Goal: Information Seeking & Learning: Learn about a topic

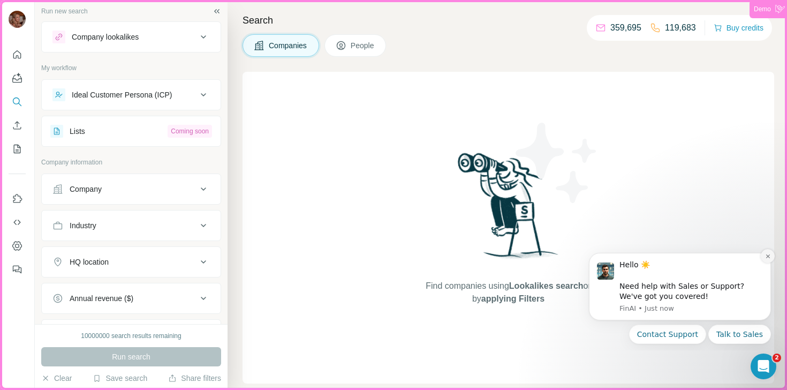
click at [768, 257] on icon "Dismiss notification" at bounding box center [768, 256] width 4 height 4
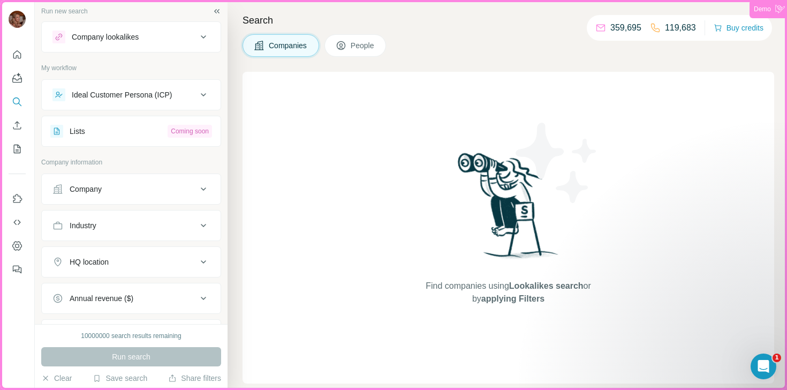
click at [196, 100] on div "Ideal Customer Persona (ICP)" at bounding box center [124, 94] width 145 height 13
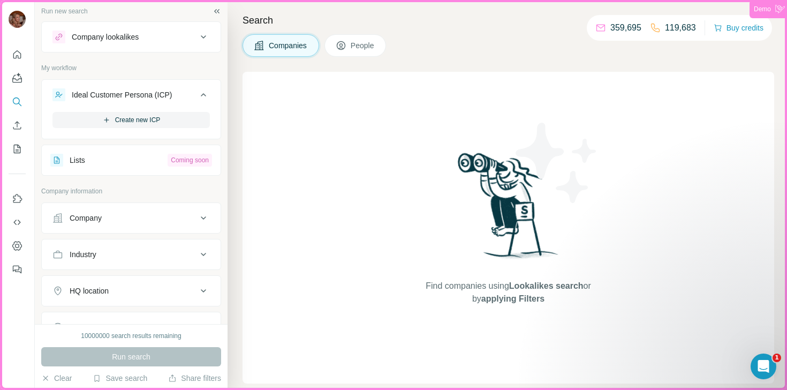
click at [142, 155] on div "Lists" at bounding box center [108, 160] width 117 height 13
click at [71, 171] on button "Lists Coming soon" at bounding box center [131, 160] width 179 height 26
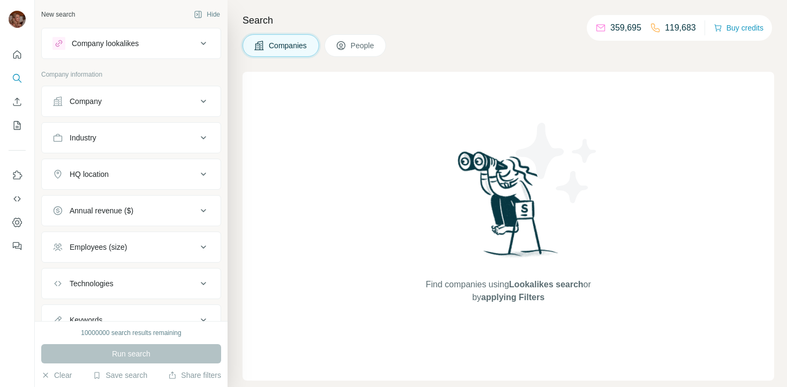
click at [191, 96] on div "Company" at bounding box center [124, 101] width 145 height 11
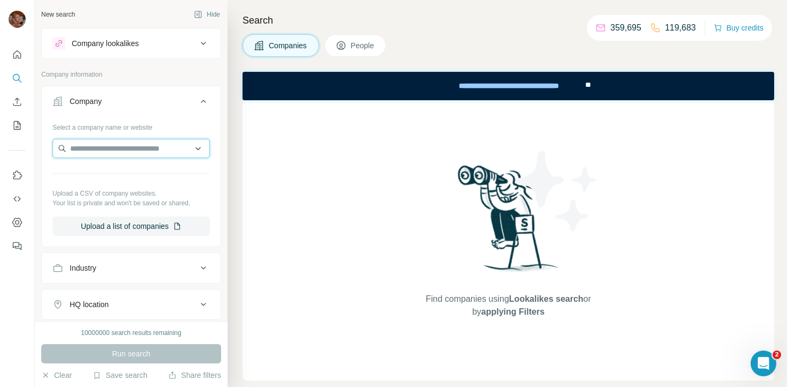
click at [168, 150] on input "text" at bounding box center [130, 148] width 157 height 19
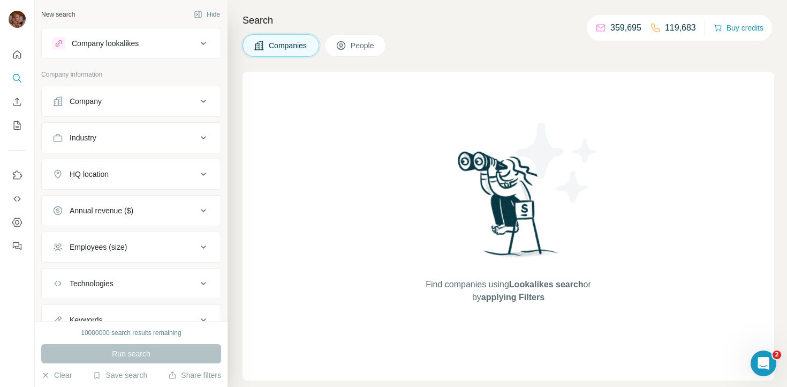
click at [154, 101] on div "Company" at bounding box center [124, 101] width 145 height 11
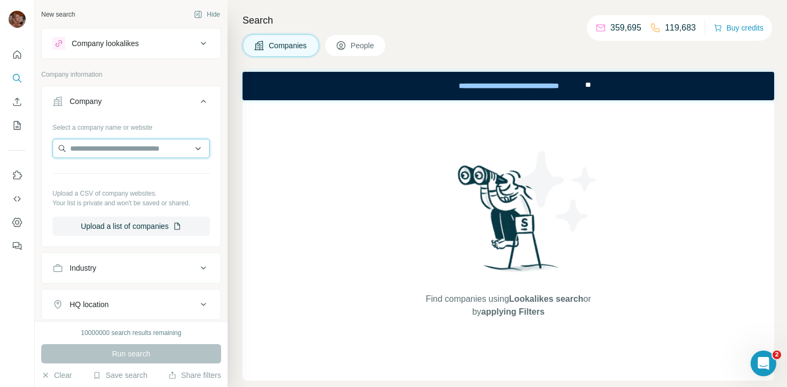
click at [160, 152] on input "text" at bounding box center [130, 148] width 157 height 19
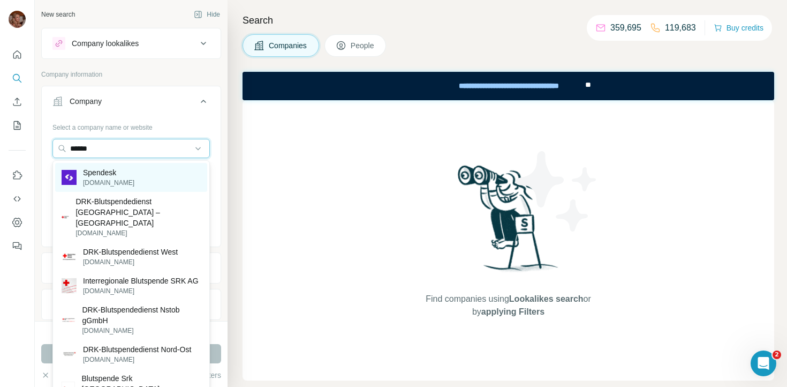
type input "******"
click at [109, 179] on p "[DOMAIN_NAME]" at bounding box center [108, 183] width 51 height 10
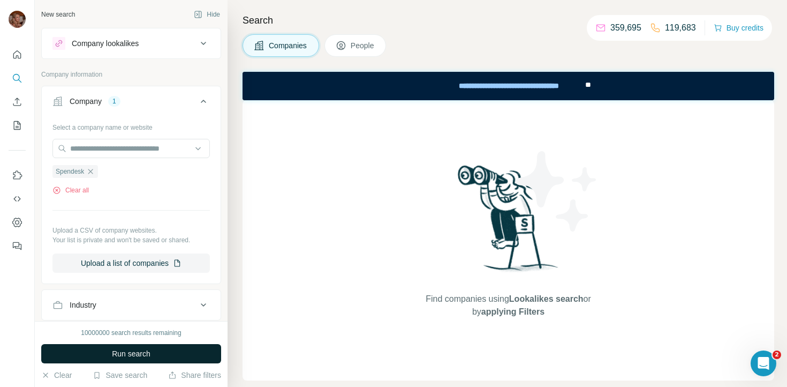
click at [150, 353] on span "Run search" at bounding box center [131, 353] width 39 height 11
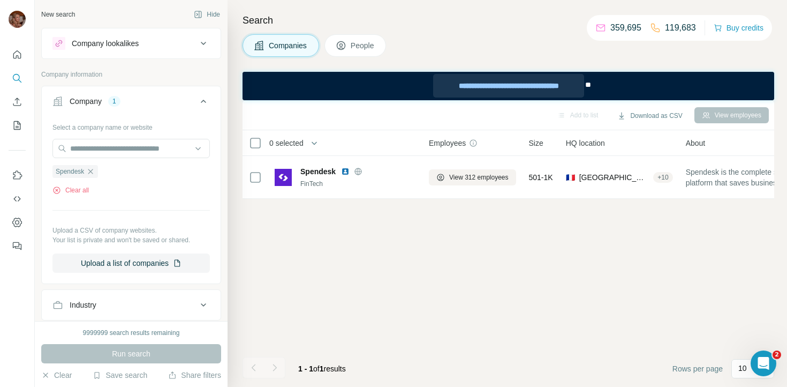
click at [539, 88] on div "**********" at bounding box center [508, 86] width 151 height 24
click at [408, 329] on div "Add to list Download as CSV View employees 0 selected Companies Employees Size …" at bounding box center [509, 243] width 532 height 287
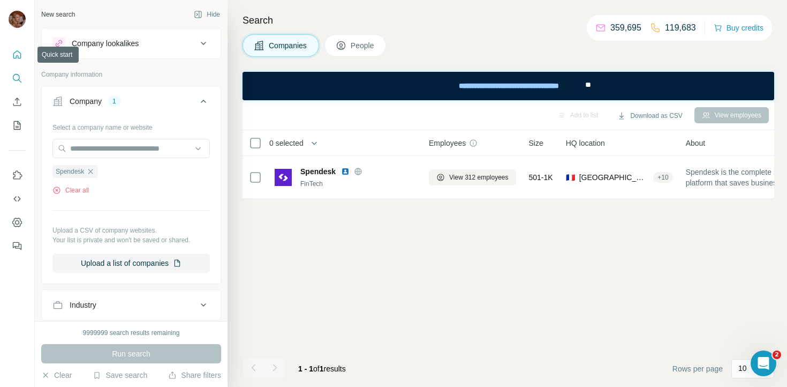
click at [20, 58] on icon "Quick start" at bounding box center [17, 54] width 11 height 11
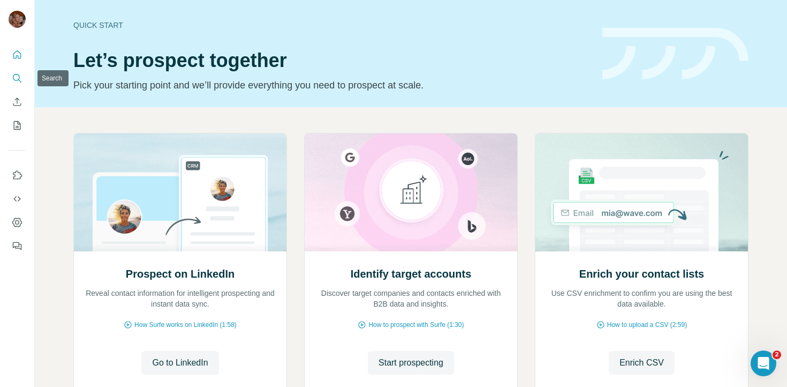
click at [25, 80] on div at bounding box center [17, 147] width 34 height 217
click at [18, 78] on icon "Search" at bounding box center [17, 78] width 11 height 11
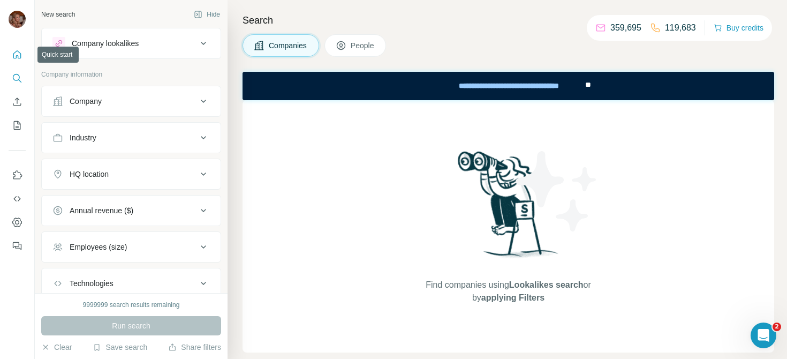
click at [19, 52] on icon "Quick start" at bounding box center [17, 54] width 8 height 8
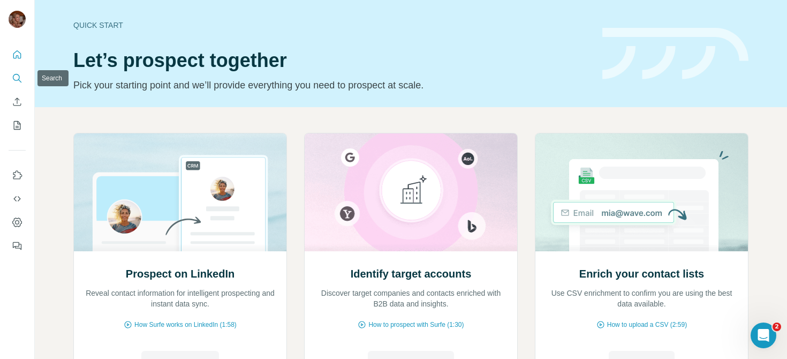
click at [18, 76] on icon "Search" at bounding box center [17, 78] width 11 height 11
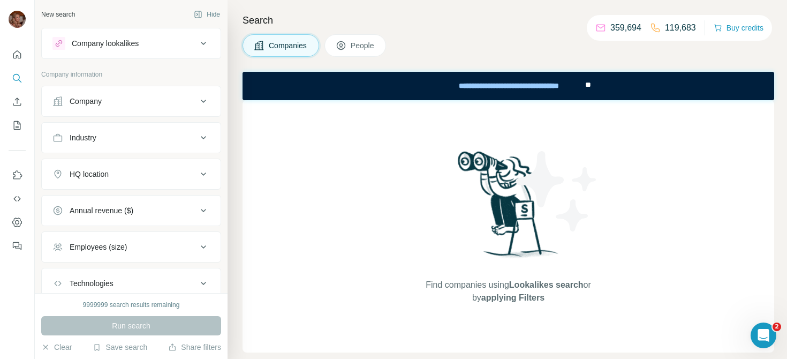
click at [188, 102] on div "Company" at bounding box center [124, 101] width 145 height 11
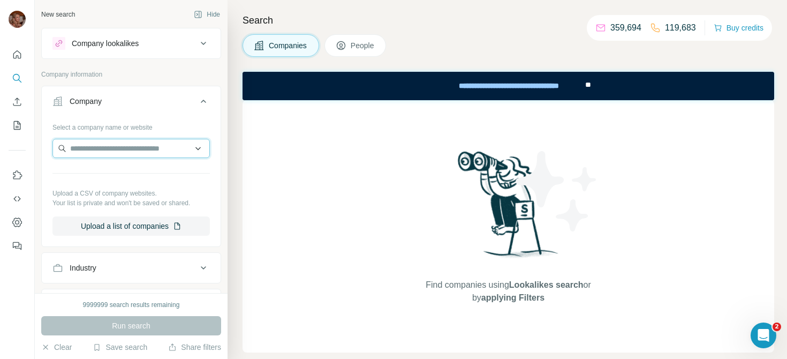
click at [126, 143] on input "text" at bounding box center [130, 148] width 157 height 19
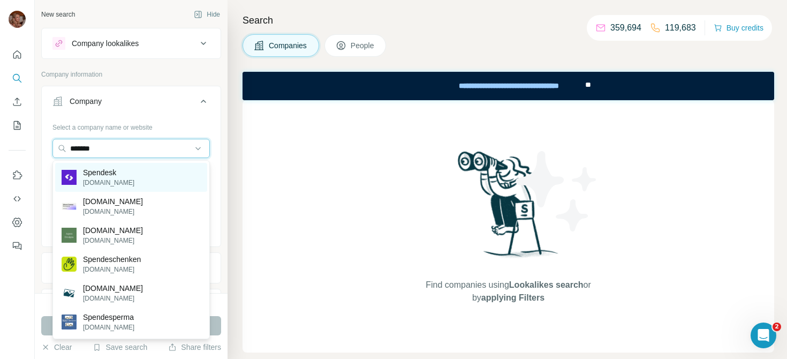
type input "*******"
click at [130, 176] on div "Spendesk [DOMAIN_NAME]" at bounding box center [131, 177] width 152 height 29
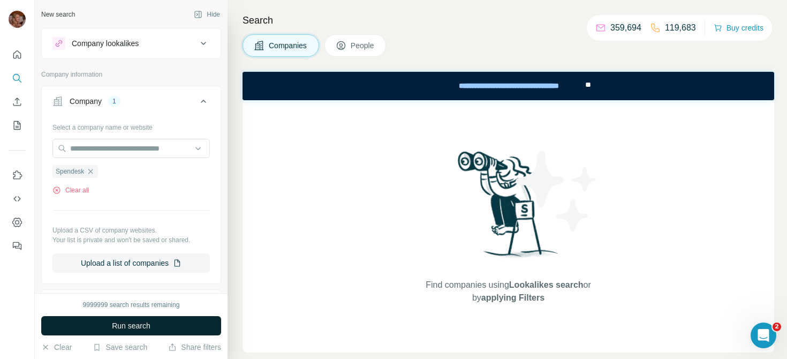
click at [137, 322] on span "Run search" at bounding box center [131, 325] width 39 height 11
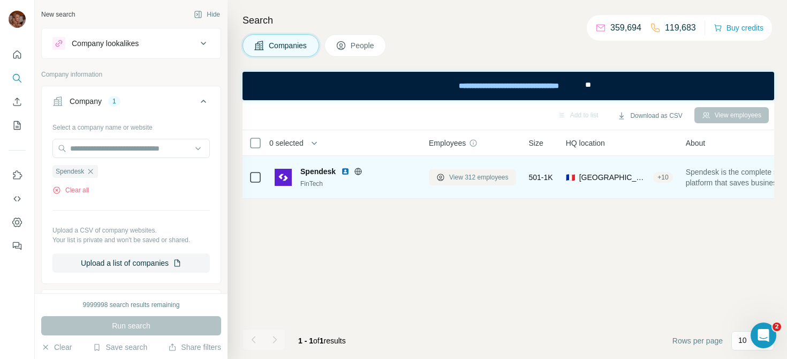
click at [478, 179] on span "View 312 employees" at bounding box center [478, 177] width 59 height 10
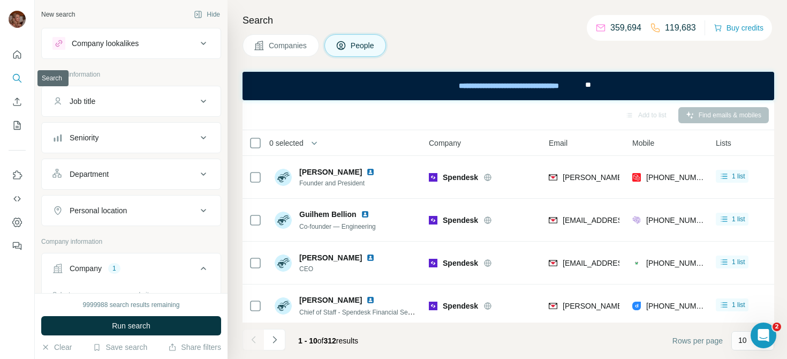
click at [14, 78] on icon "Search" at bounding box center [17, 78] width 11 height 11
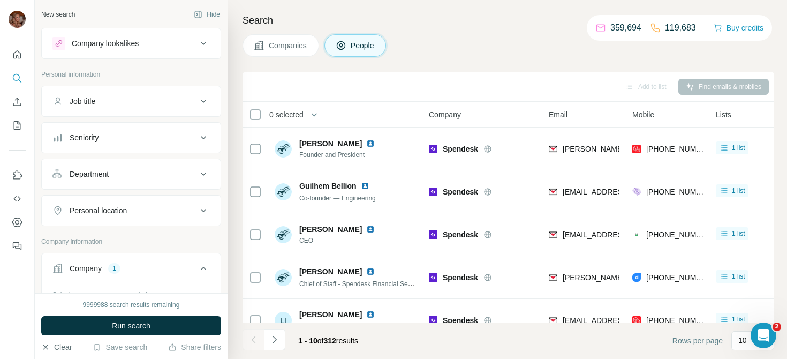
click at [58, 348] on button "Clear" at bounding box center [56, 347] width 31 height 11
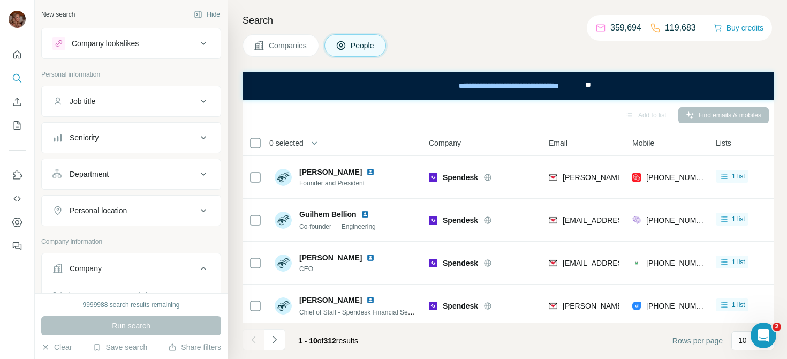
click at [286, 46] on span "Companies" at bounding box center [288, 45] width 39 height 11
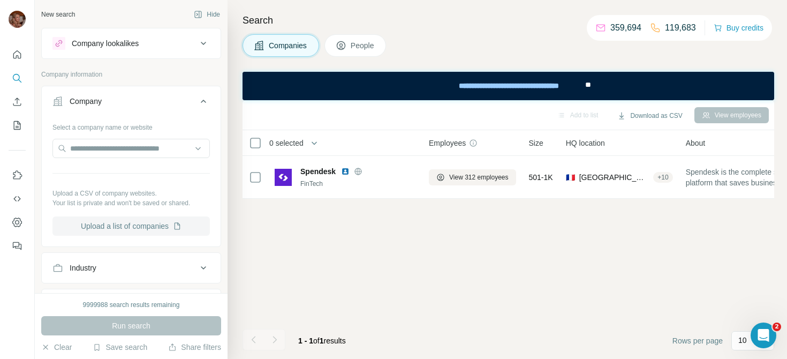
click at [131, 224] on button "Upload a list of companies" at bounding box center [130, 225] width 157 height 19
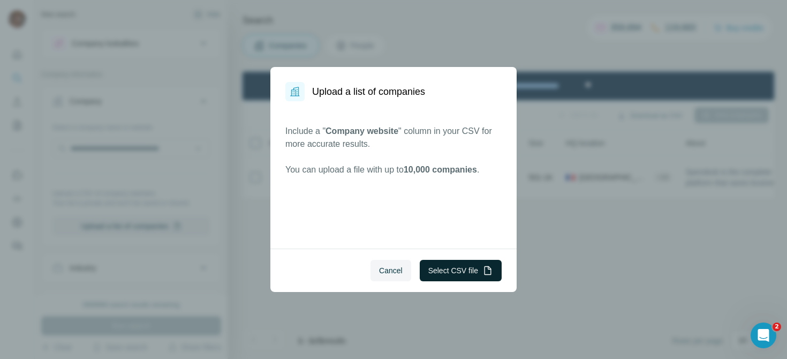
click at [445, 276] on button "Select CSV file" at bounding box center [461, 270] width 82 height 21
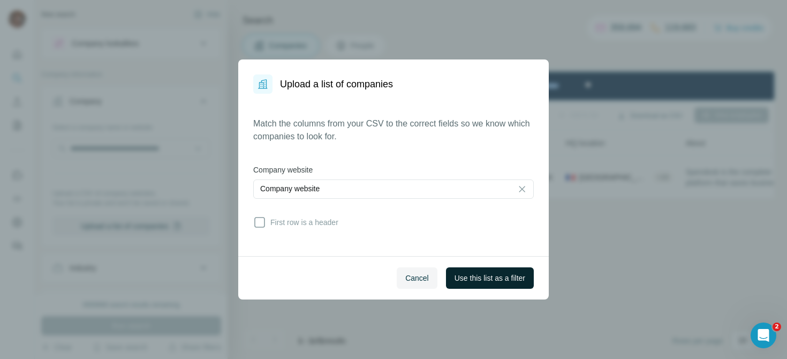
click at [488, 278] on span "Use this list as a filter" at bounding box center [490, 278] width 71 height 11
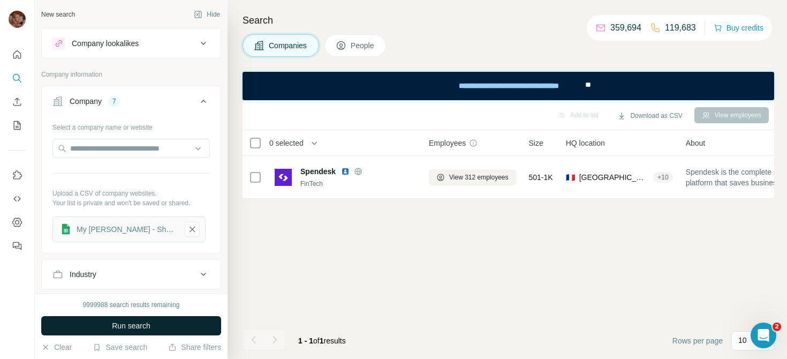
click at [157, 331] on button "Run search" at bounding box center [131, 325] width 180 height 19
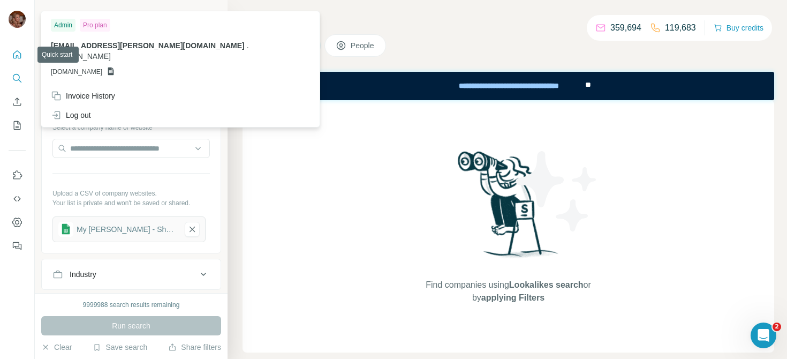
click at [17, 58] on icon "Quick start" at bounding box center [17, 54] width 11 height 11
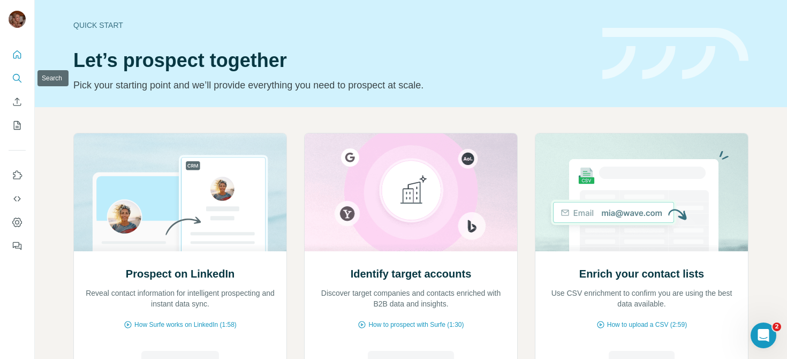
click at [14, 77] on icon "Search" at bounding box center [17, 78] width 11 height 11
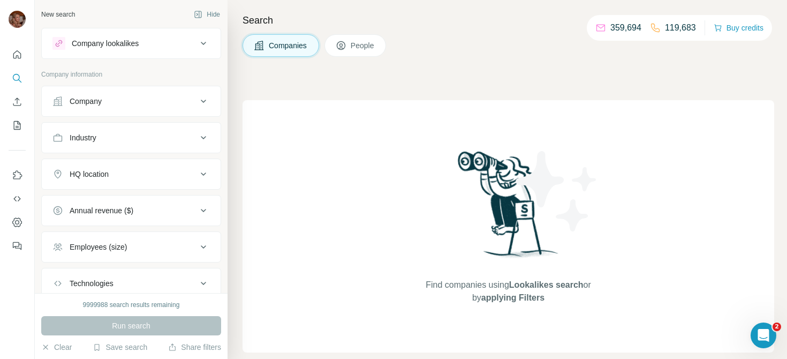
click at [192, 105] on div "Company" at bounding box center [124, 101] width 145 height 11
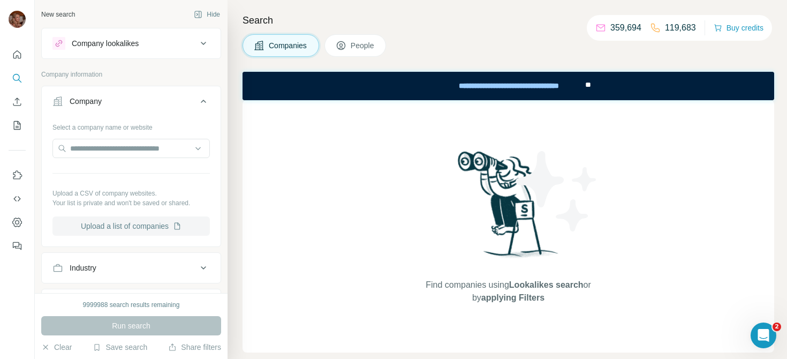
click at [127, 217] on button "Upload a list of companies" at bounding box center [130, 225] width 157 height 19
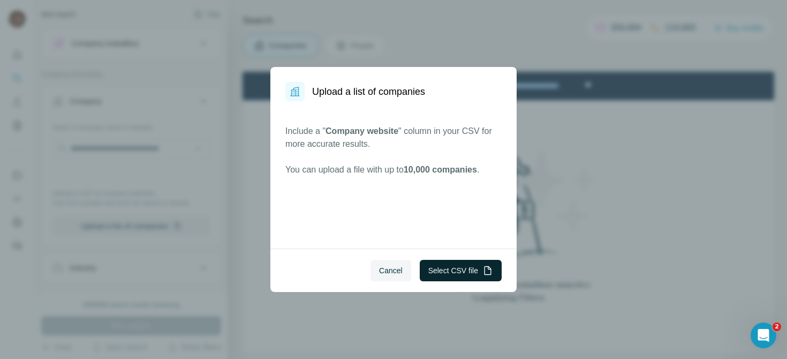
click at [452, 274] on button "Select CSV file" at bounding box center [461, 270] width 82 height 21
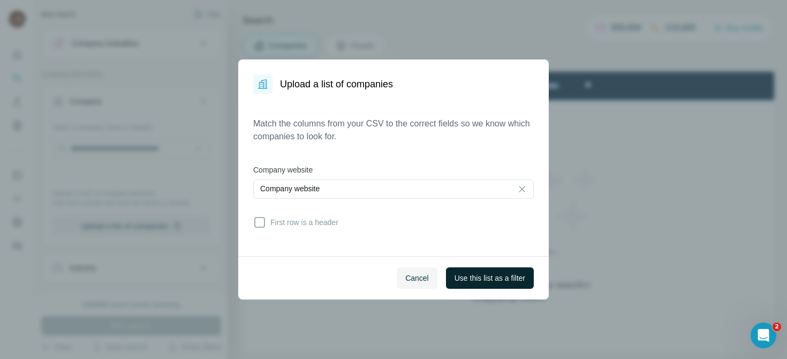
click at [499, 281] on span "Use this list as a filter" at bounding box center [490, 278] width 71 height 11
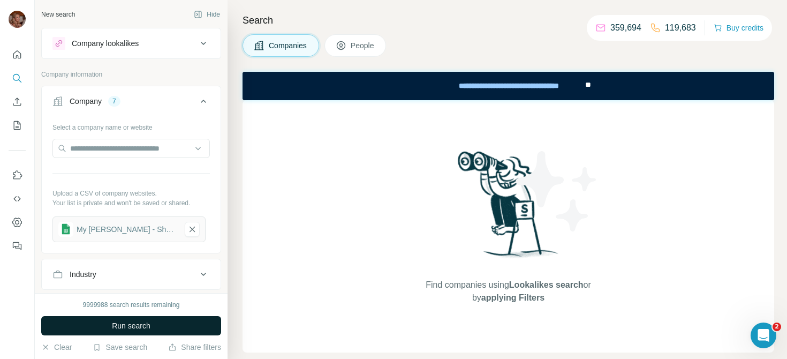
click at [145, 321] on span "Run search" at bounding box center [131, 325] width 39 height 11
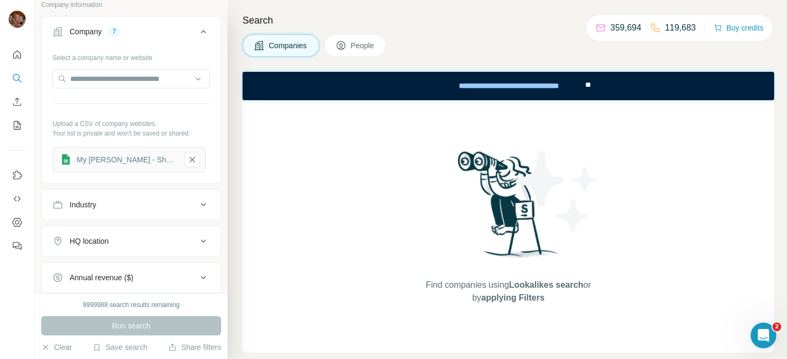
scroll to position [11, 0]
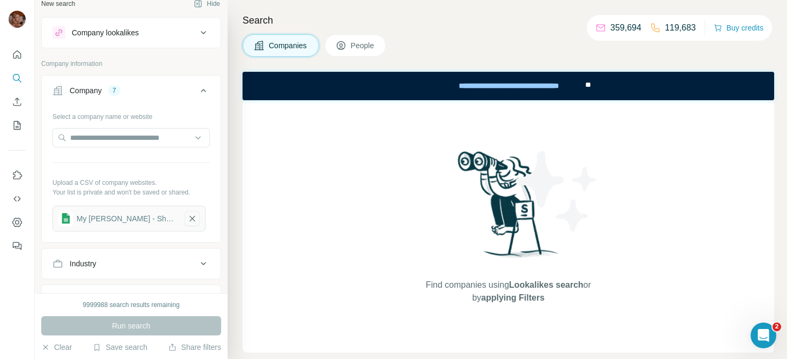
click at [187, 218] on icon "button" at bounding box center [192, 218] width 10 height 11
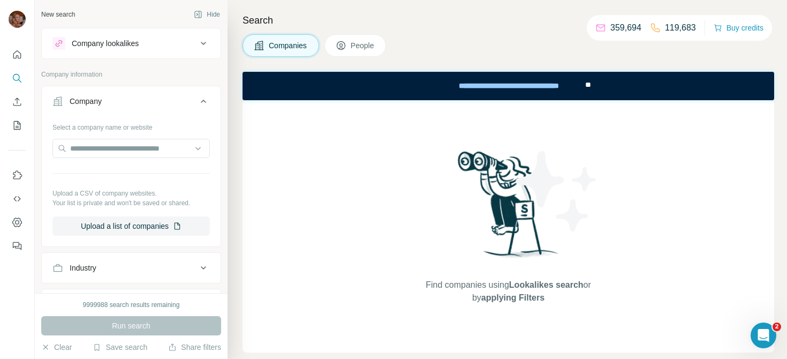
click at [380, 49] on button "People" at bounding box center [356, 45] width 62 height 22
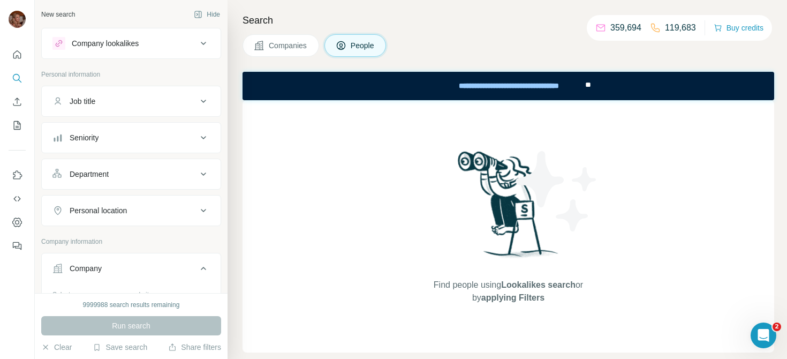
click at [278, 48] on span "Companies" at bounding box center [288, 45] width 39 height 11
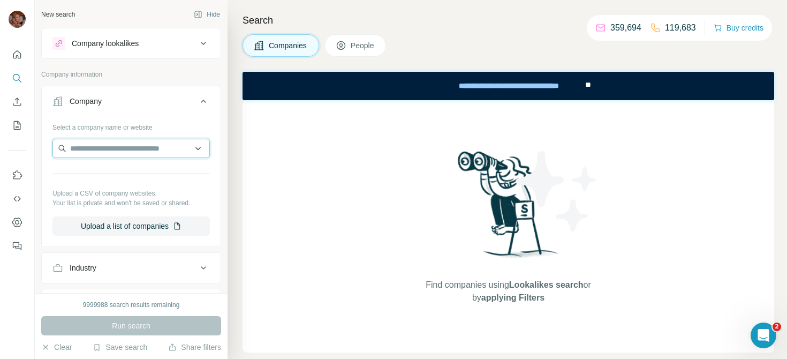
click at [149, 149] on input "text" at bounding box center [130, 148] width 157 height 19
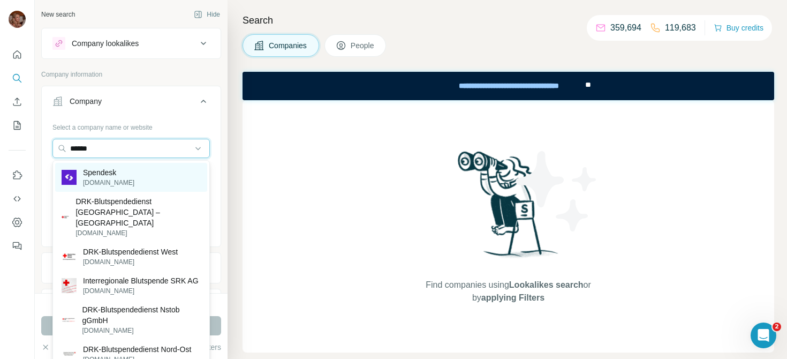
type input "******"
click at [144, 175] on div "Spendesk [DOMAIN_NAME]" at bounding box center [131, 177] width 152 height 29
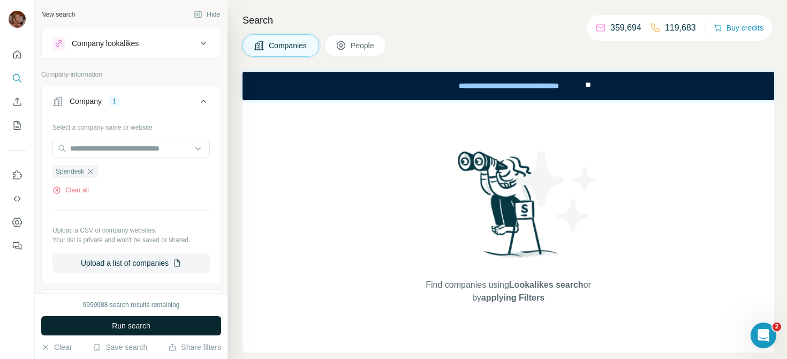
click at [146, 322] on span "Run search" at bounding box center [131, 325] width 39 height 11
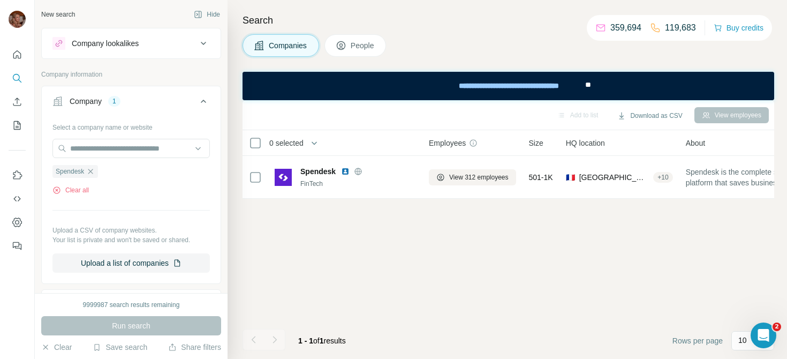
click at [342, 43] on icon at bounding box center [341, 45] width 11 height 11
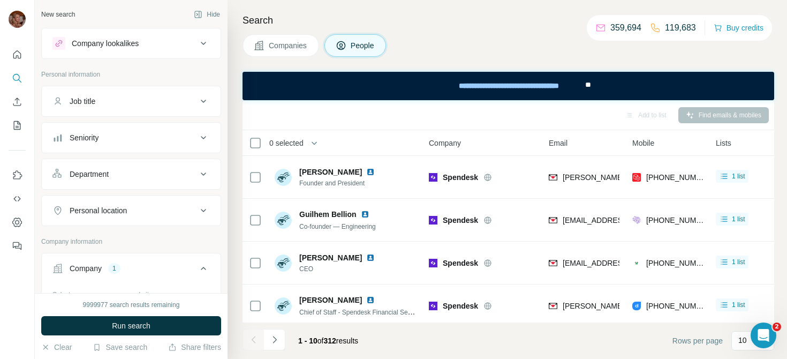
click at [286, 43] on span "Companies" at bounding box center [288, 45] width 39 height 11
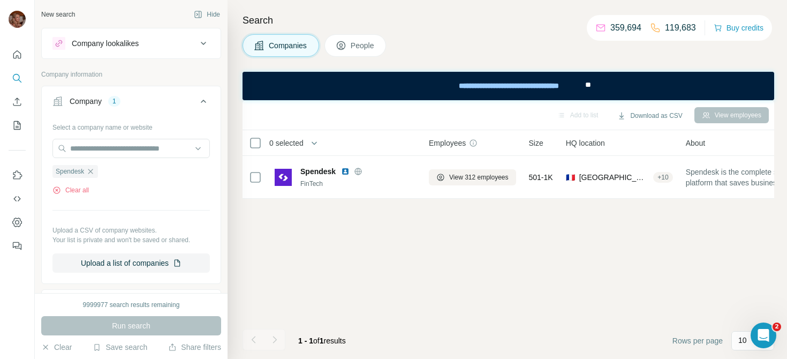
click at [172, 42] on div "Company lookalikes" at bounding box center [124, 43] width 145 height 13
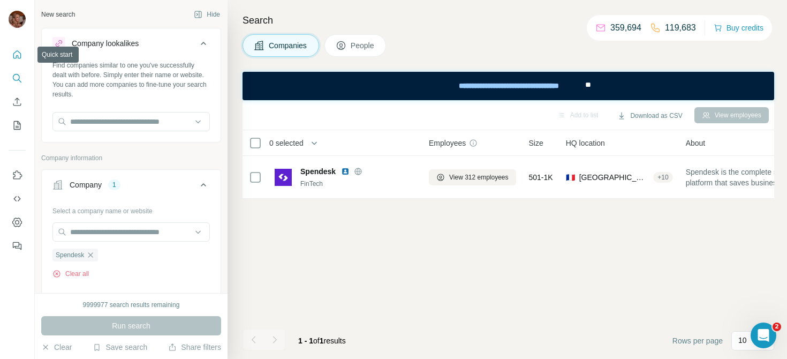
click at [17, 59] on icon "Quick start" at bounding box center [17, 54] width 11 height 11
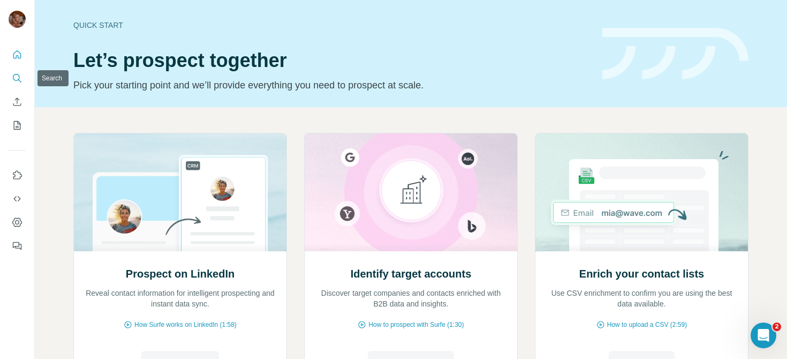
click at [17, 79] on icon "Search" at bounding box center [17, 78] width 11 height 11
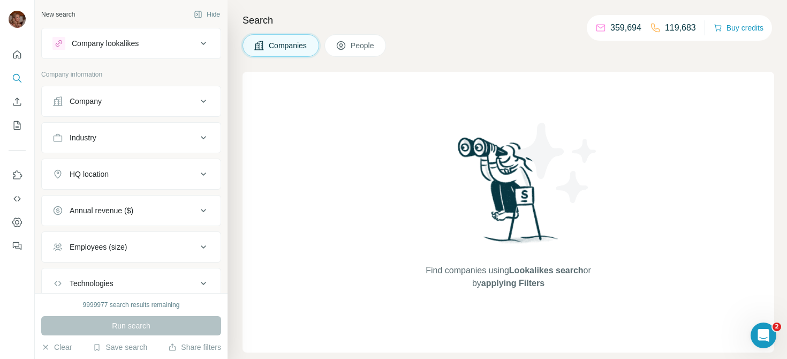
click at [154, 43] on div "Company lookalikes" at bounding box center [124, 43] width 145 height 13
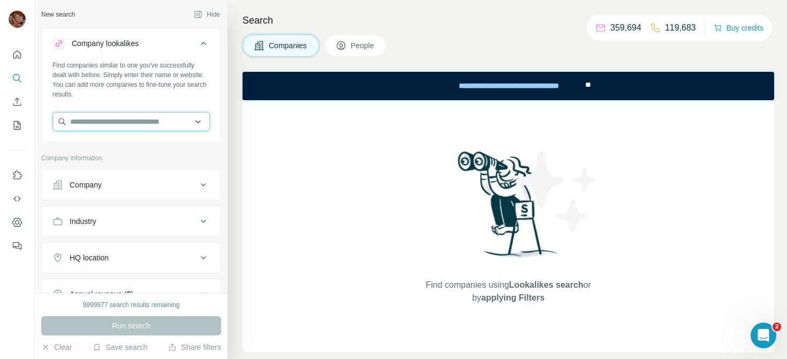
click at [134, 120] on input "text" at bounding box center [130, 121] width 157 height 19
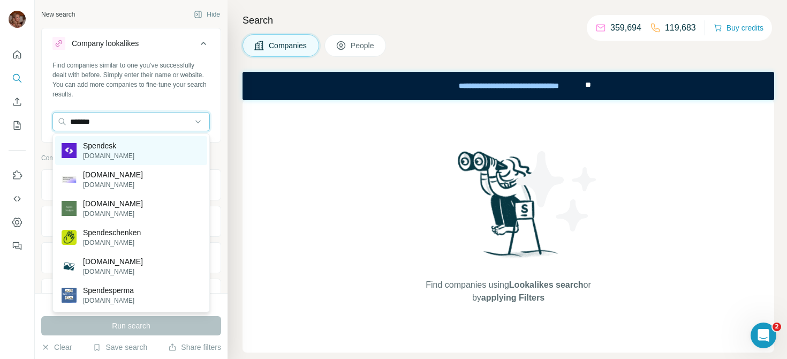
type input "*******"
click at [137, 146] on div "Spendesk [DOMAIN_NAME]" at bounding box center [131, 150] width 152 height 29
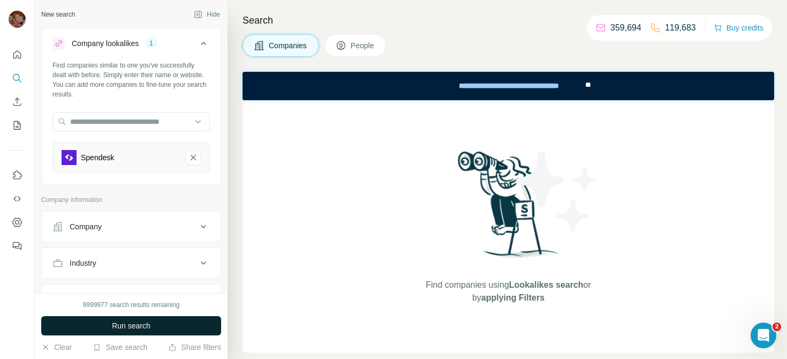
click at [124, 322] on span "Run search" at bounding box center [131, 325] width 39 height 11
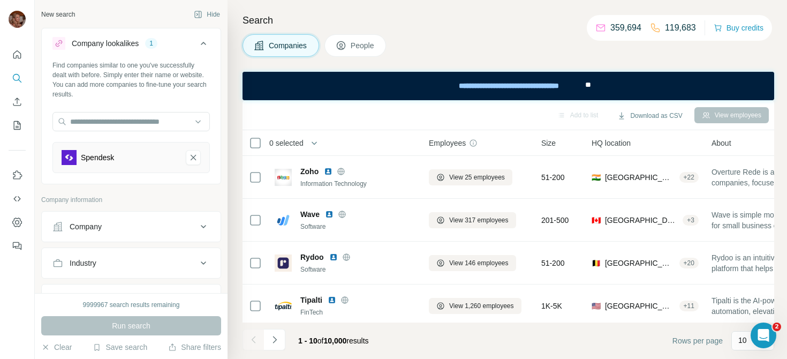
drag, startPoint x: 353, startPoint y: 342, endPoint x: 329, endPoint y: 340, distance: 24.7
click at [329, 340] on span "10,000" at bounding box center [335, 340] width 23 height 9
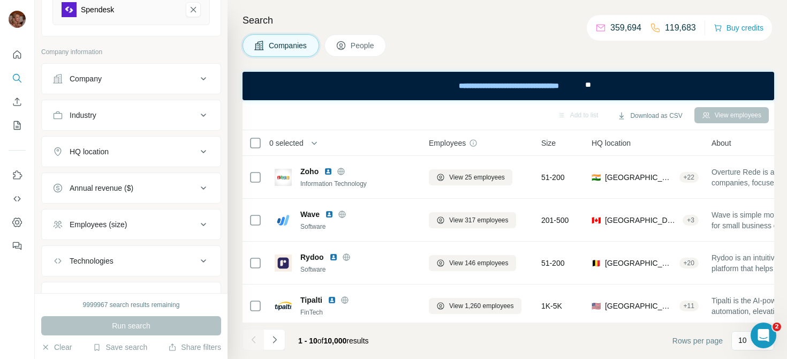
scroll to position [140, 0]
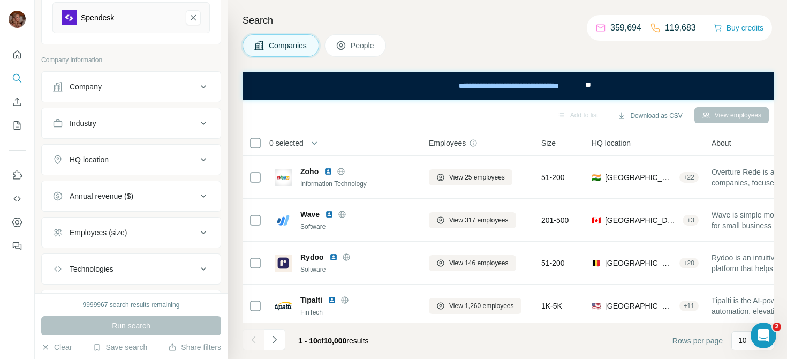
click at [200, 162] on icon at bounding box center [203, 159] width 13 height 13
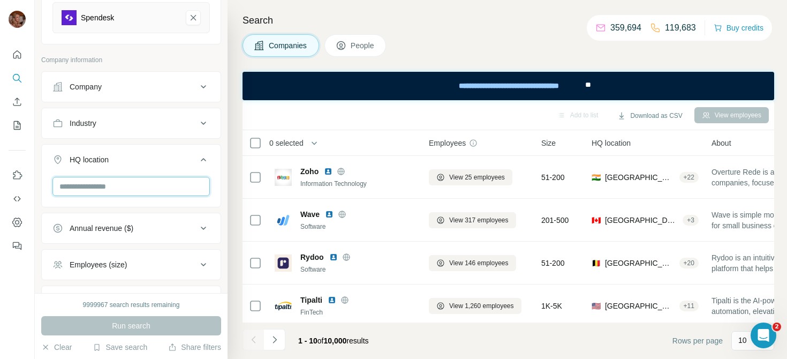
click at [126, 190] on input "text" at bounding box center [130, 186] width 157 height 19
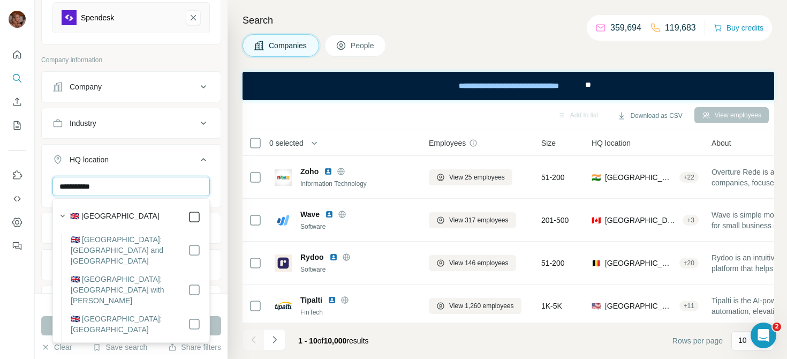
type input "**********"
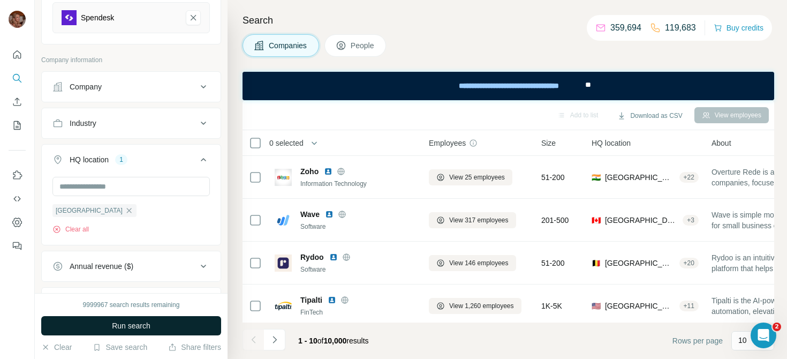
click at [217, 333] on button "Run search" at bounding box center [131, 325] width 180 height 19
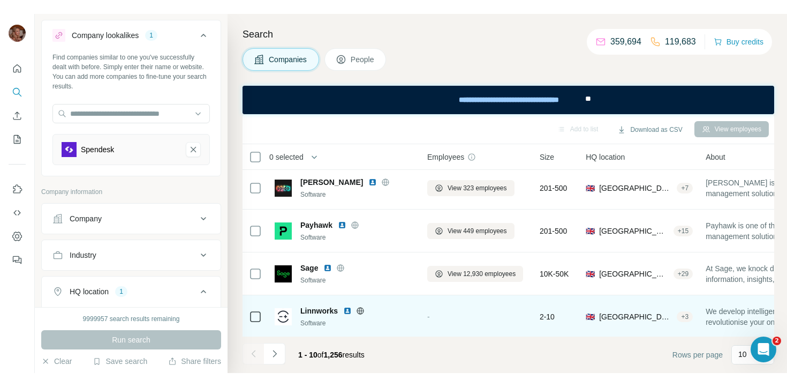
scroll to position [0, 2]
